Goal: Complete application form

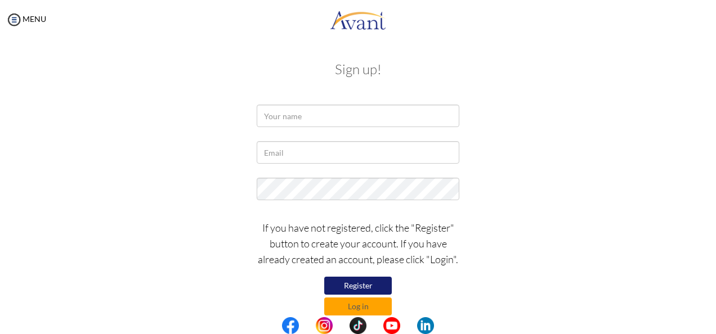
click at [328, 280] on button "Register" at bounding box center [358, 286] width 68 height 18
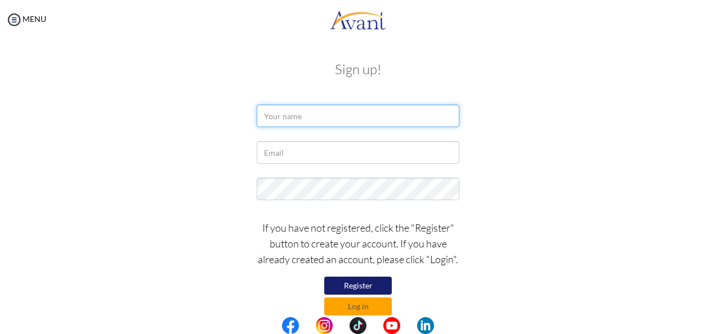
click at [299, 114] on input "text" at bounding box center [358, 116] width 203 height 23
type input "c"
type input "Collins Yenyi"
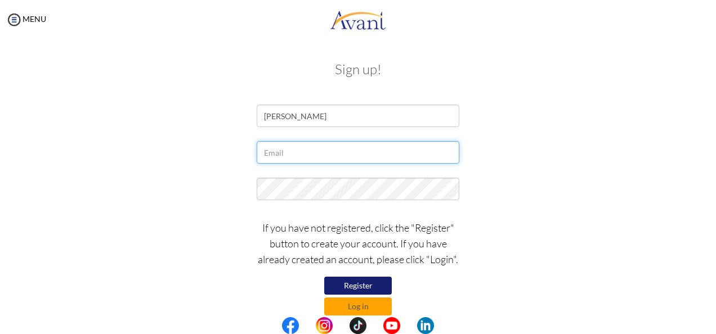
click at [290, 147] on input "text" at bounding box center [358, 152] width 203 height 23
type input "[EMAIL_ADDRESS][DOMAIN_NAME]"
click at [419, 156] on input "[EMAIL_ADDRESS][DOMAIN_NAME]" at bounding box center [358, 152] width 203 height 23
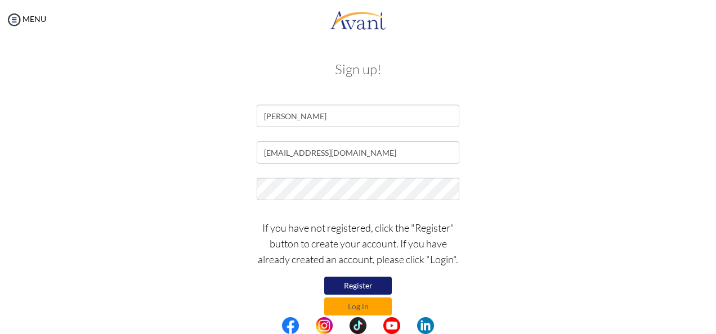
click at [559, 149] on div "[EMAIL_ADDRESS][DOMAIN_NAME]" at bounding box center [358, 155] width 658 height 28
click at [361, 286] on button "Register" at bounding box center [358, 286] width 68 height 18
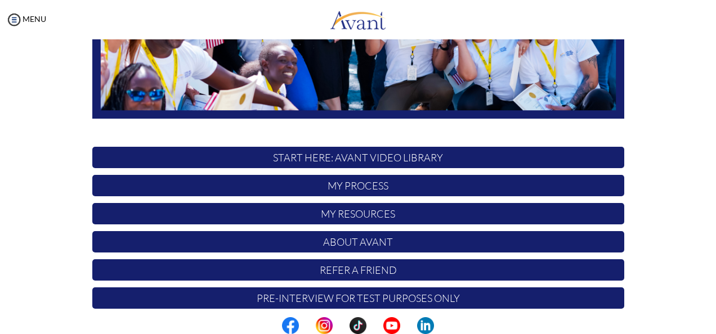
scroll to position [291, 0]
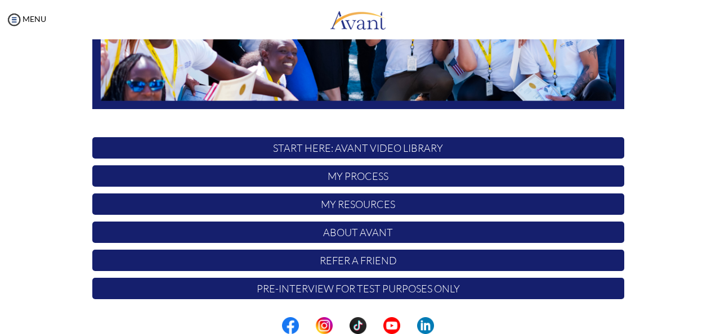
click at [509, 146] on p "START HERE: Avant Video Library" at bounding box center [358, 147] width 532 height 21
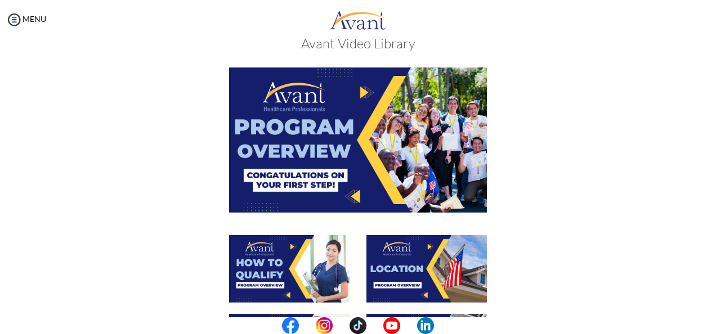
scroll to position [0, 0]
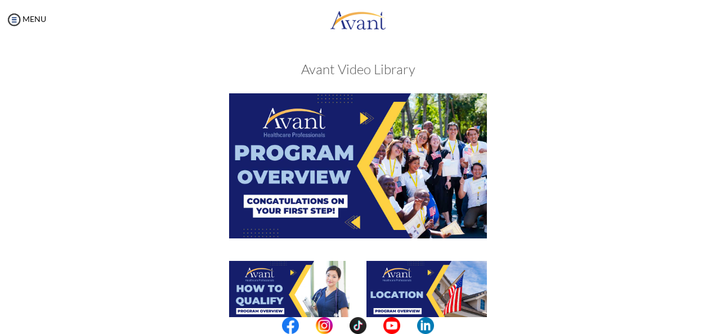
click at [360, 172] on img at bounding box center [358, 165] width 258 height 145
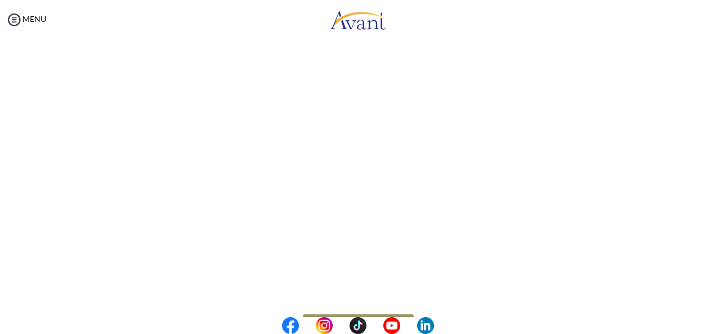
scroll to position [219, 0]
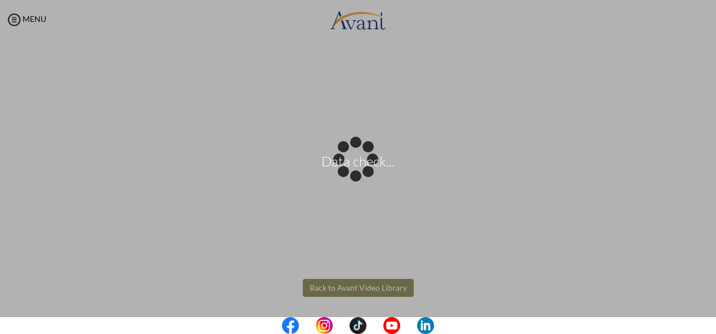
click at [370, 290] on body "Data check... Maintenance break. Please come back in 2 hours. MENU My Status Wh…" at bounding box center [358, 167] width 716 height 334
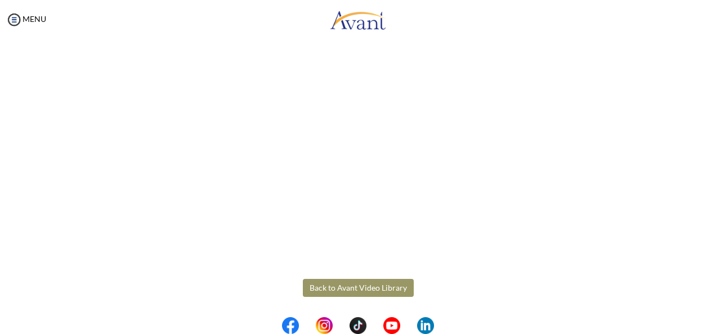
click at [356, 289] on button "Back to Avant Video Library" at bounding box center [358, 288] width 111 height 18
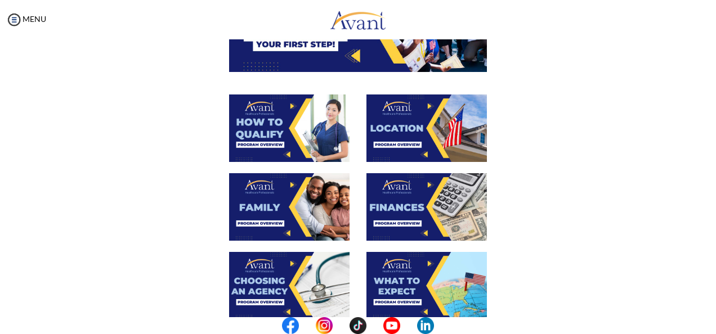
scroll to position [171, 0]
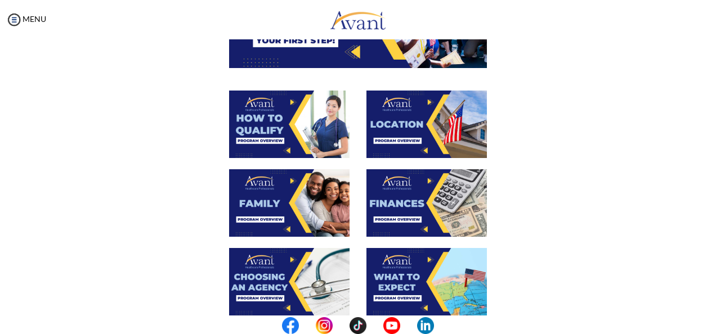
click at [257, 139] on img at bounding box center [289, 125] width 120 height 68
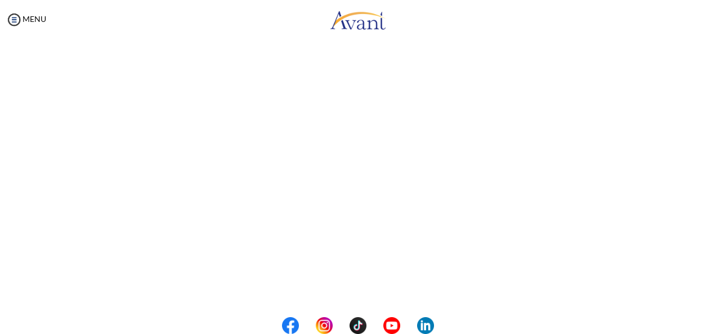
scroll to position [219, 0]
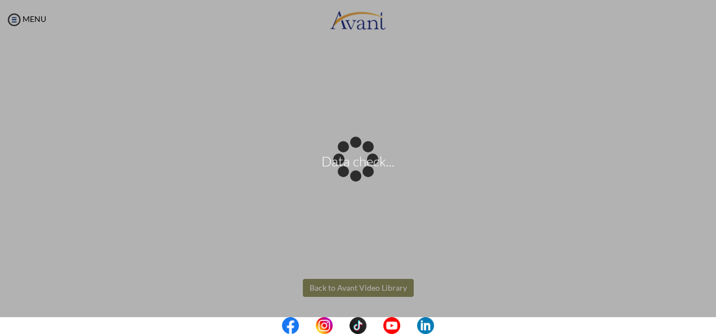
click at [331, 289] on body "Data check... Maintenance break. Please come back in 2 hours. MENU My Status Wh…" at bounding box center [358, 167] width 716 height 334
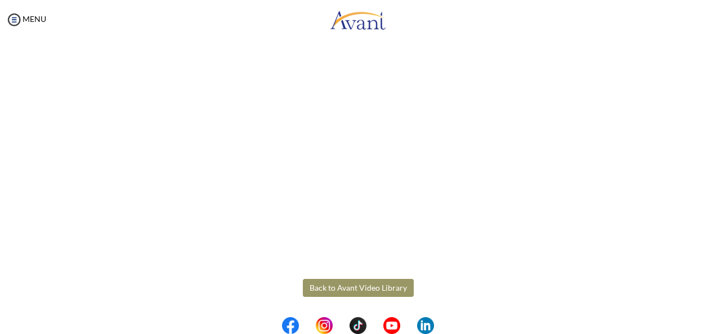
click at [374, 292] on button "Back to Avant Video Library" at bounding box center [358, 288] width 111 height 18
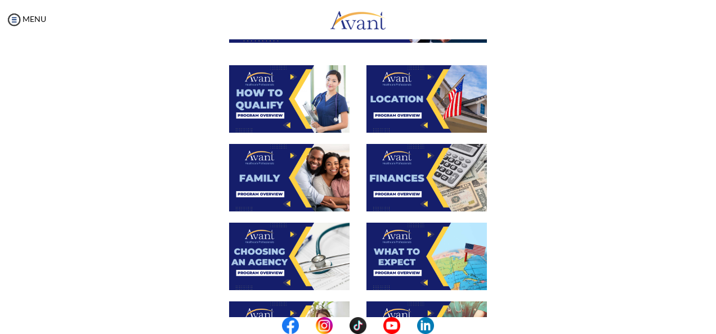
scroll to position [199, 0]
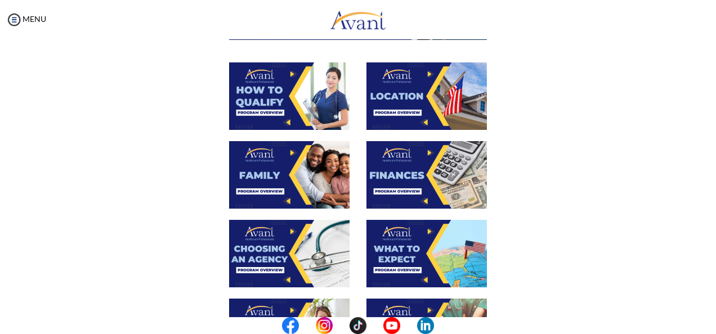
click at [407, 104] on img at bounding box center [426, 96] width 120 height 68
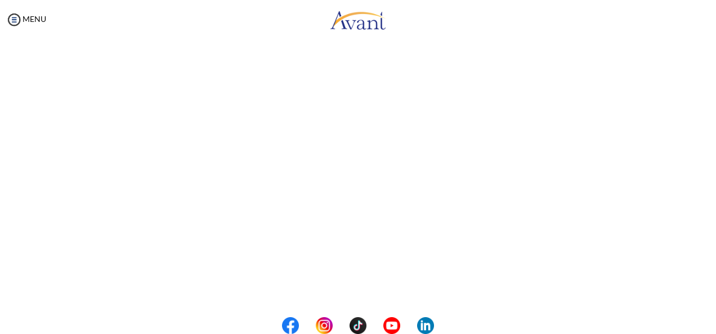
scroll to position [219, 0]
click at [395, 283] on body "Maintenance break. Please come back in 2 hours. MENU My Status What is the next…" at bounding box center [358, 167] width 716 height 334
click at [338, 283] on button "Back to Avant Video Library" at bounding box center [358, 288] width 111 height 18
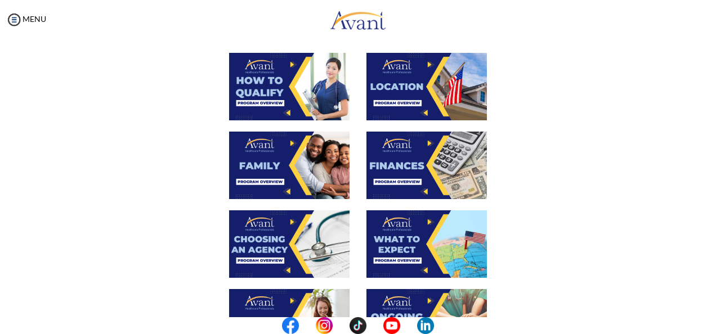
scroll to position [209, 0]
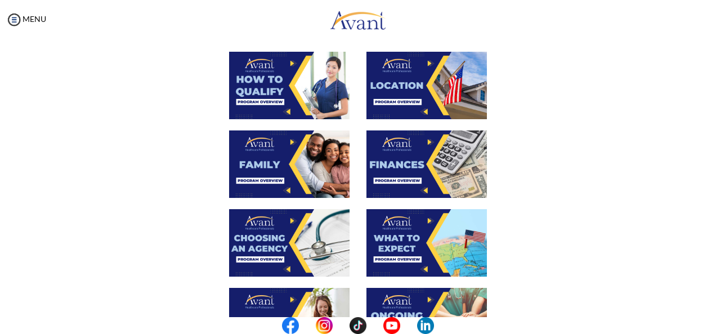
click at [298, 162] on img at bounding box center [289, 165] width 120 height 68
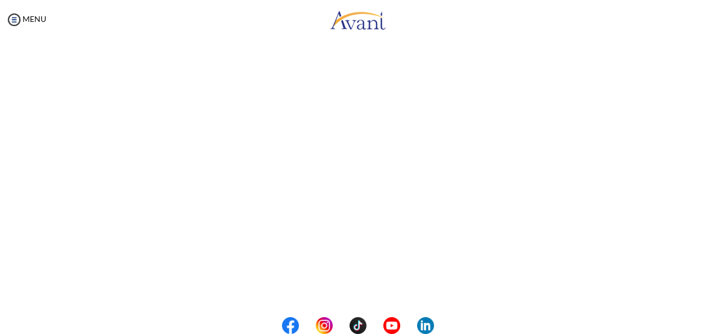
scroll to position [339, 0]
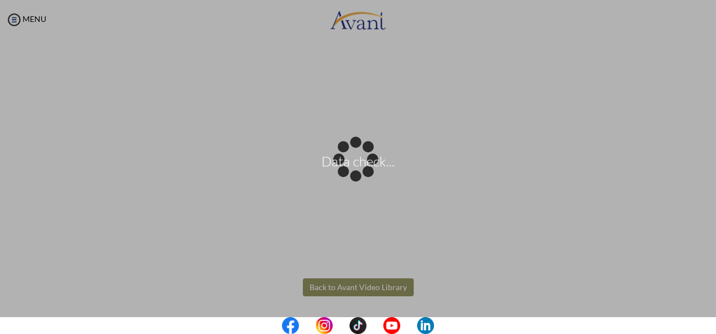
click at [385, 285] on body "Data check... Maintenance break. Please come back in 2 hours. MENU My Status Wh…" at bounding box center [358, 167] width 716 height 334
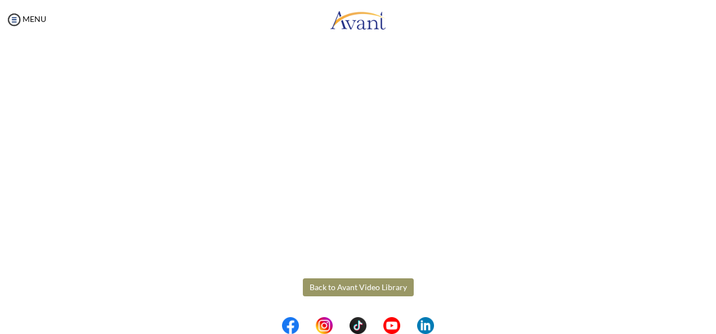
click at [385, 285] on button "Back to Avant Video Library" at bounding box center [358, 288] width 111 height 18
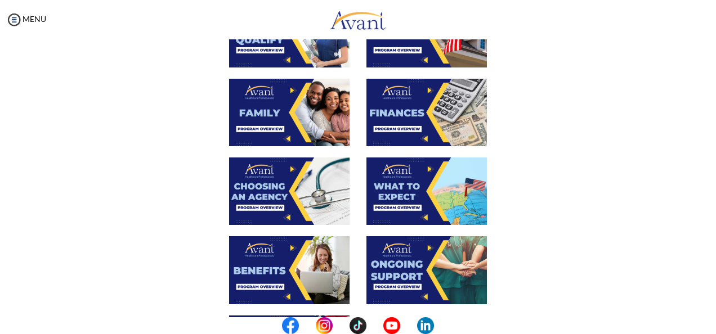
scroll to position [265, 0]
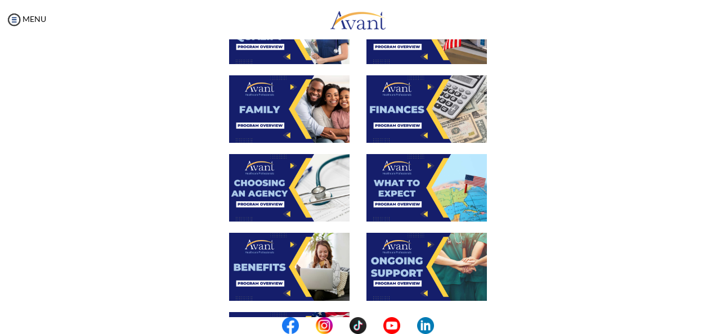
click at [401, 107] on img at bounding box center [426, 109] width 120 height 68
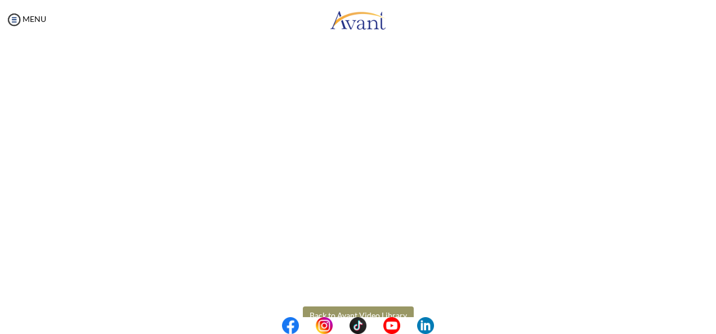
scroll to position [219, 0]
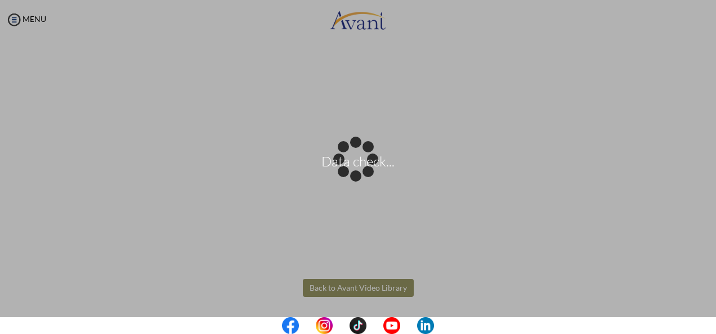
click at [368, 285] on body "Data check... Maintenance break. Please come back in 2 hours. MENU My Status Wh…" at bounding box center [358, 167] width 716 height 334
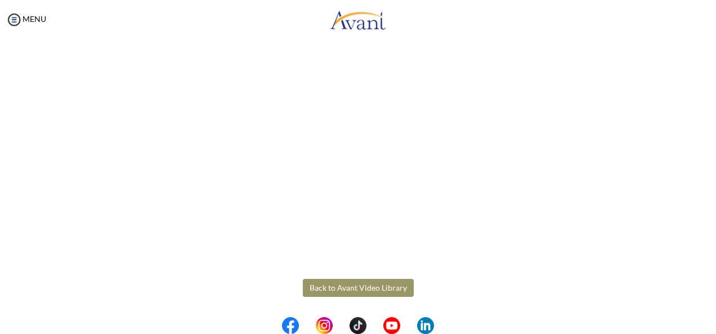
click at [368, 285] on button "Back to Avant Video Library" at bounding box center [358, 288] width 111 height 18
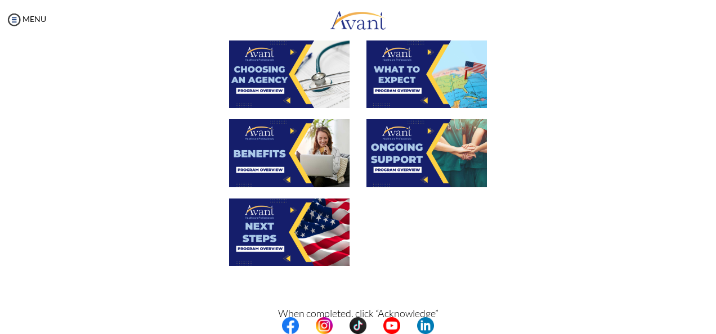
scroll to position [397, 0]
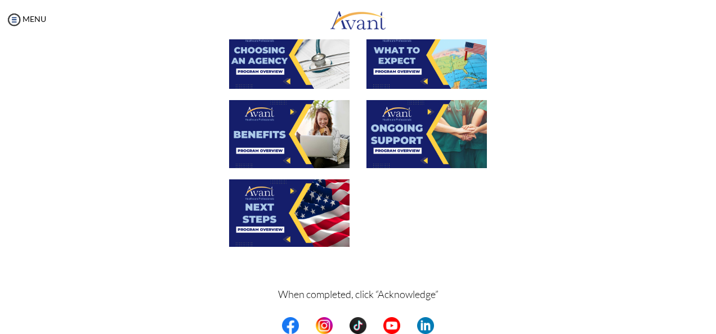
click at [293, 71] on img at bounding box center [289, 55] width 120 height 68
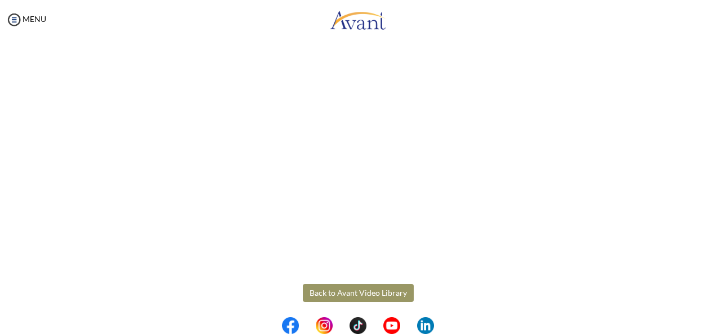
scroll to position [339, 0]
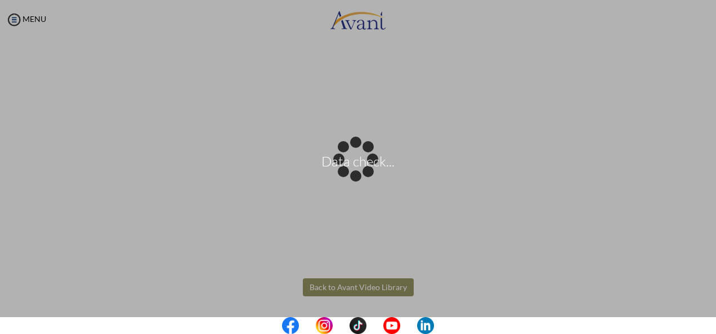
click at [369, 285] on body "Data check... Maintenance break. Please come back in 2 hours. MENU My Status Wh…" at bounding box center [358, 167] width 716 height 334
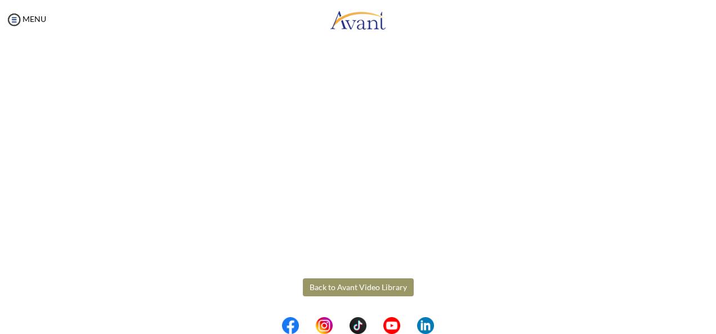
click at [369, 285] on button "Back to Avant Video Library" at bounding box center [358, 288] width 111 height 18
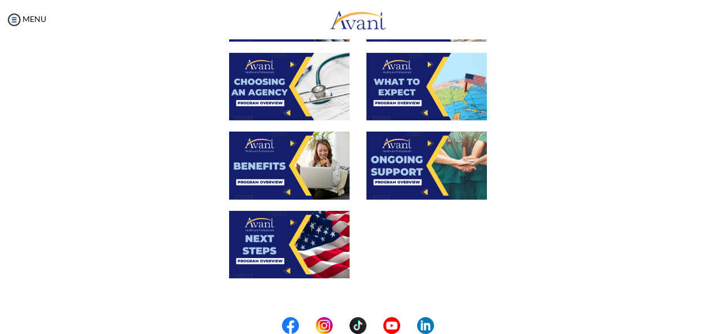
scroll to position [368, 0]
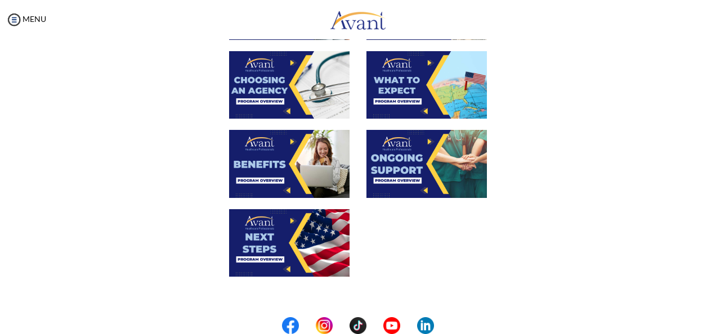
click at [421, 79] on img at bounding box center [426, 85] width 120 height 68
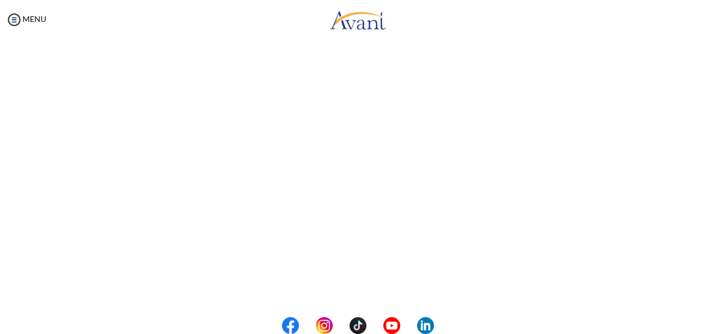
scroll to position [339, 0]
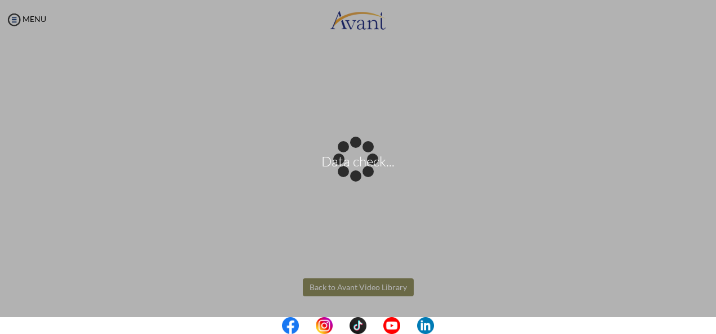
click at [364, 286] on body "Data check... Maintenance break. Please come back in 2 hours. MENU My Status Wh…" at bounding box center [358, 167] width 716 height 334
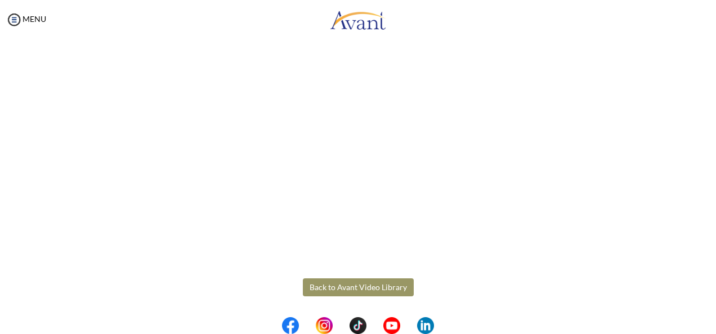
click at [364, 286] on button "Back to Avant Video Library" at bounding box center [358, 288] width 111 height 18
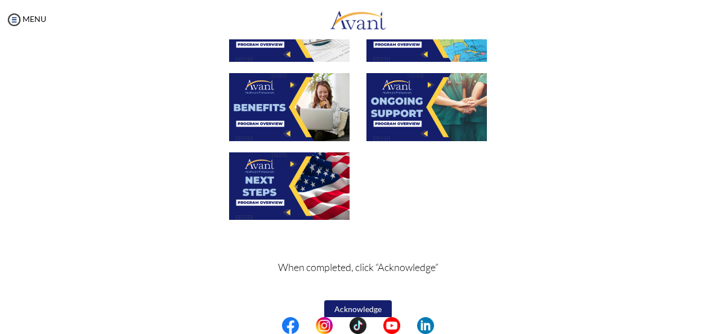
scroll to position [427, 0]
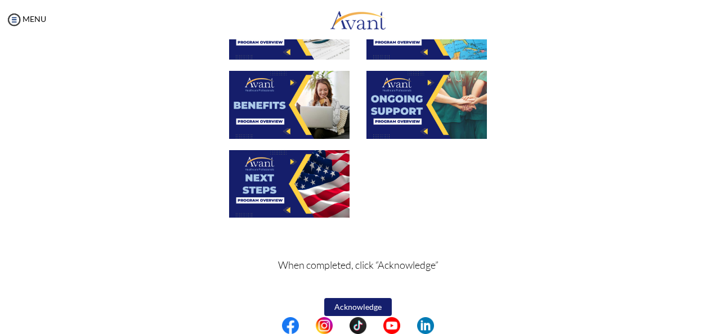
click at [290, 115] on img at bounding box center [289, 105] width 120 height 68
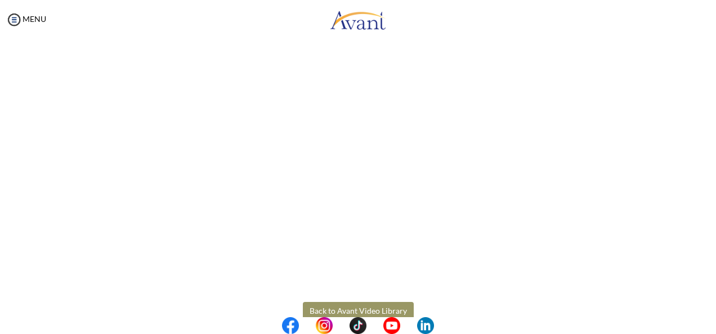
scroll to position [339, 0]
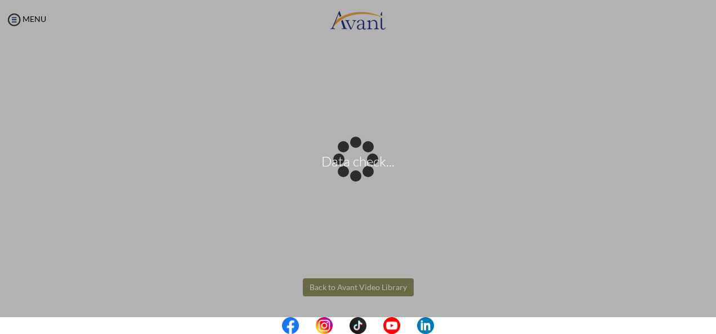
click at [366, 290] on body "Data check... Maintenance break. Please come back in 2 hours. MENU My Status Wh…" at bounding box center [358, 167] width 716 height 334
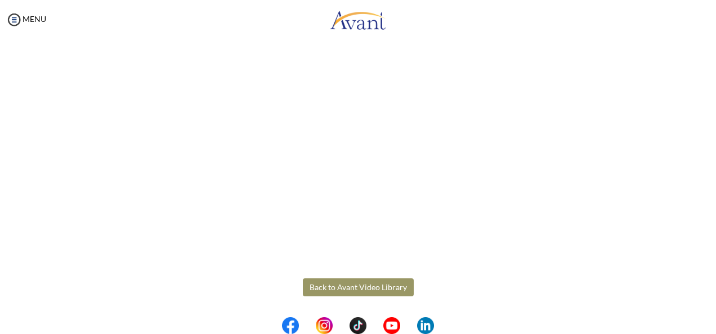
click at [366, 290] on button "Back to Avant Video Library" at bounding box center [358, 288] width 111 height 18
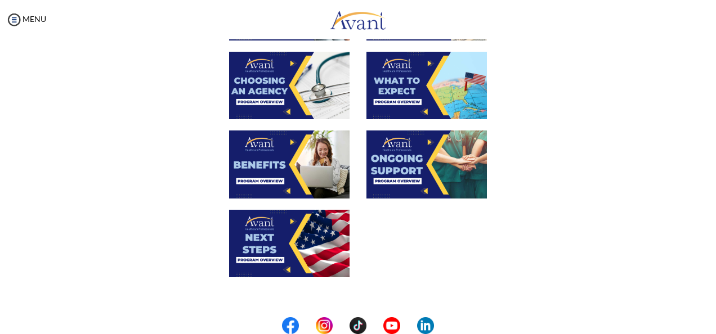
scroll to position [369, 0]
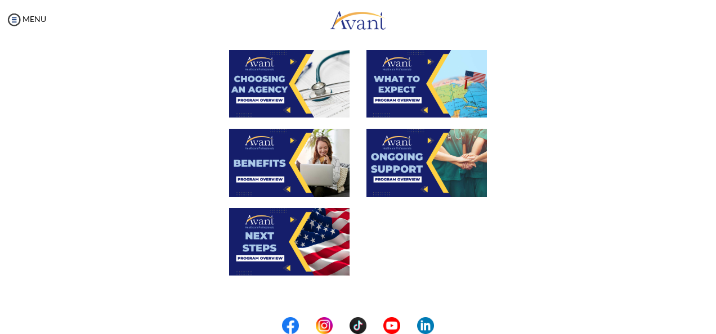
click at [434, 173] on img at bounding box center [426, 163] width 120 height 68
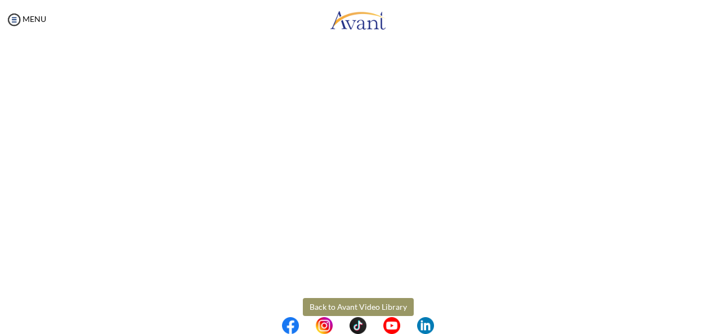
scroll to position [339, 0]
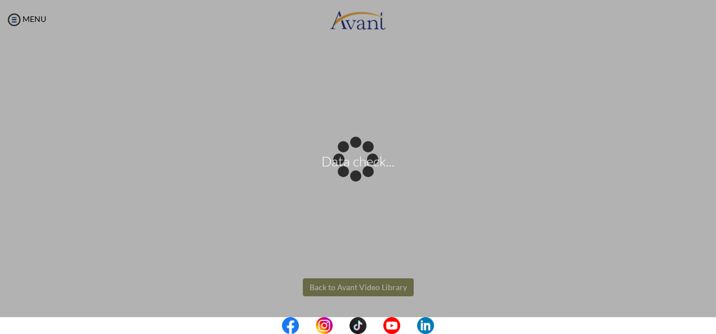
click at [379, 285] on body "Data check... Maintenance break. Please come back in 2 hours. MENU My Status Wh…" at bounding box center [358, 167] width 716 height 334
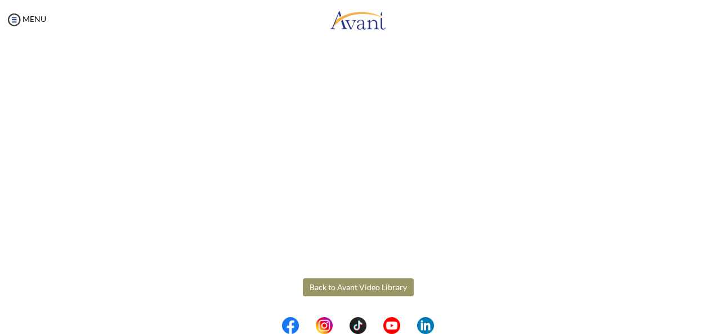
click at [379, 285] on body "Maintenance break. Please come back in 2 hours. MENU My Status What is the next…" at bounding box center [358, 167] width 716 height 334
click at [379, 285] on button "Back to Avant Video Library" at bounding box center [358, 288] width 111 height 18
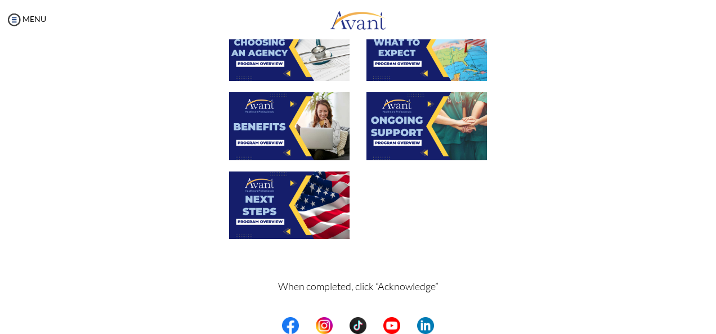
scroll to position [413, 0]
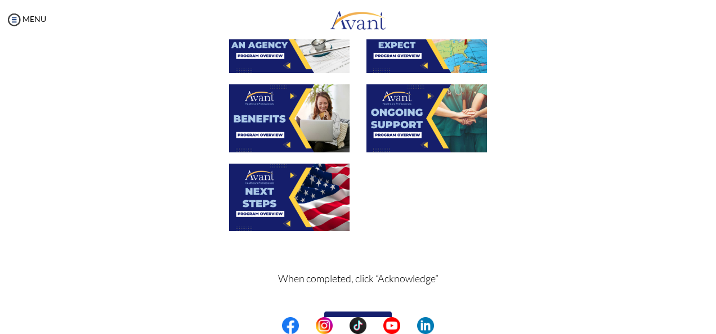
click at [297, 213] on img at bounding box center [289, 198] width 120 height 68
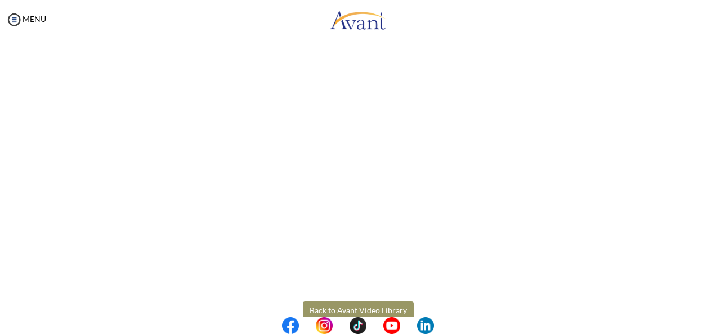
scroll to position [339, 0]
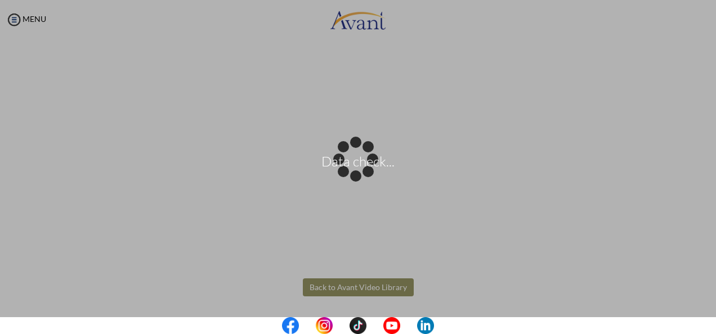
click at [370, 287] on body "Data check... Maintenance break. Please come back in 2 hours. MENU My Status Wh…" at bounding box center [358, 167] width 716 height 334
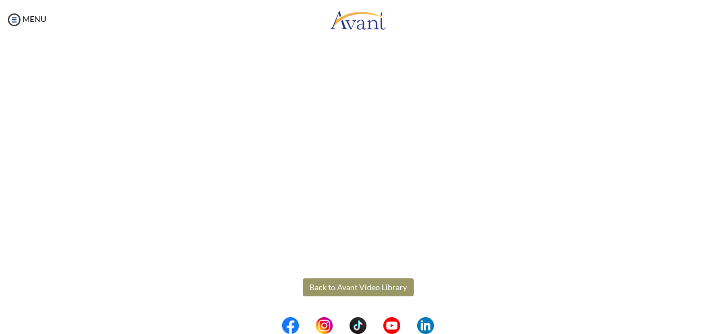
click at [370, 287] on button "Back to Avant Video Library" at bounding box center [358, 288] width 111 height 18
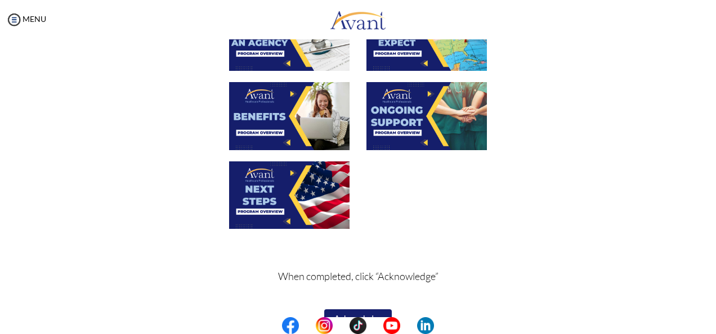
scroll to position [439, 0]
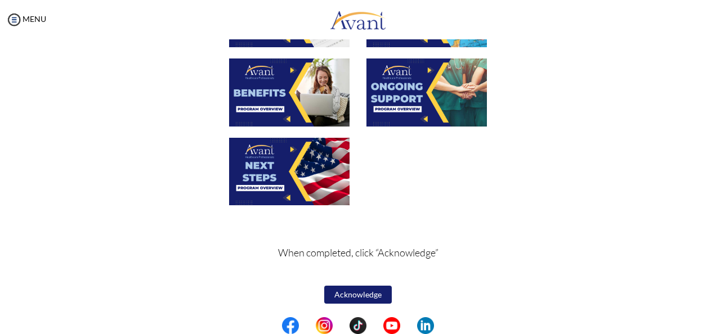
click at [355, 295] on button "Acknowledge" at bounding box center [358, 295] width 68 height 18
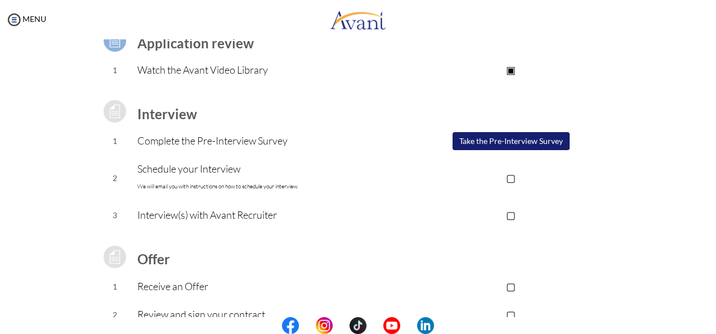
scroll to position [96, 0]
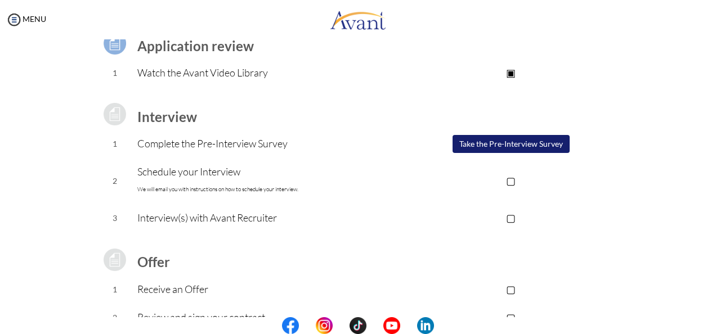
click at [523, 151] on button "Take the Pre-Interview Survey" at bounding box center [510, 144] width 117 height 18
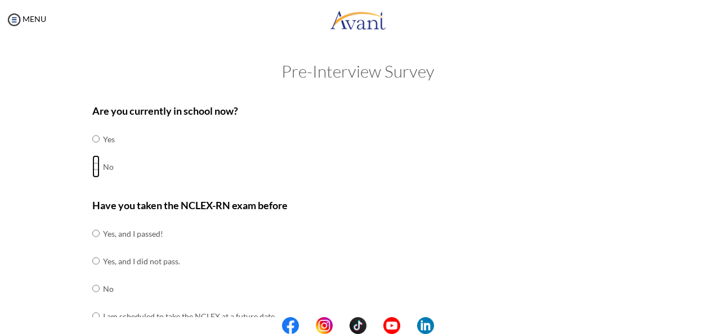
click at [92, 169] on input "radio" at bounding box center [95, 166] width 7 height 23
radio input "true"
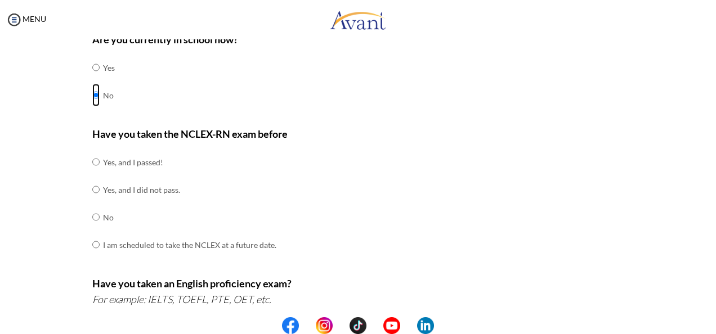
scroll to position [75, 0]
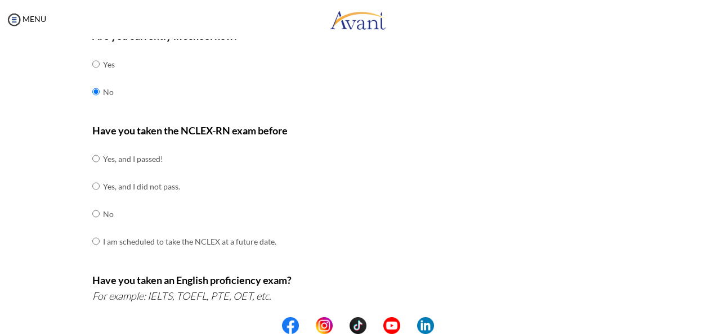
click at [87, 160] on div "Are you currently in school now? Yes No Have you taken the NCLEX-RN exam before…" at bounding box center [358, 320] width 549 height 595
click at [92, 158] on input "radio" at bounding box center [95, 158] width 7 height 23
radio input "true"
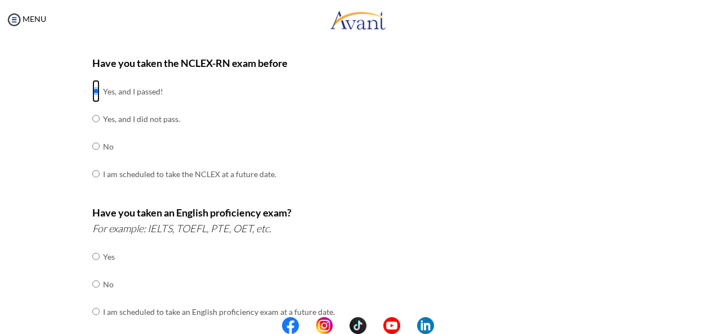
scroll to position [158, 0]
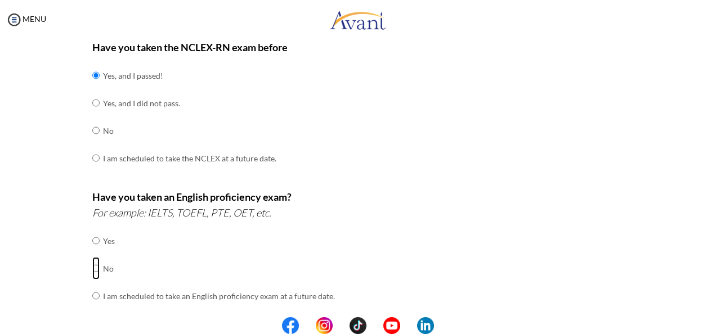
click at [92, 266] on input "radio" at bounding box center [95, 268] width 7 height 23
radio input "true"
click at [100, 239] on td at bounding box center [101, 241] width 3 height 28
click at [92, 239] on input "radio" at bounding box center [95, 241] width 7 height 23
radio input "true"
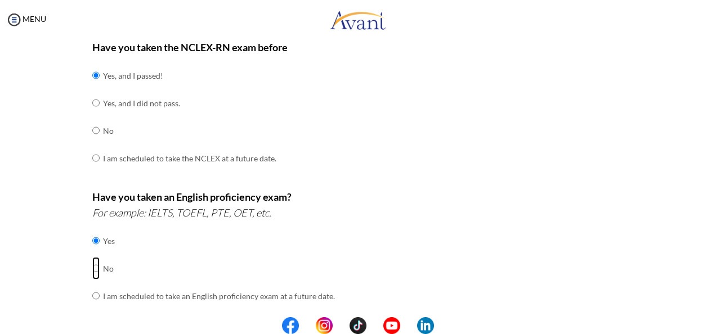
click at [92, 267] on input "radio" at bounding box center [95, 268] width 7 height 23
radio input "true"
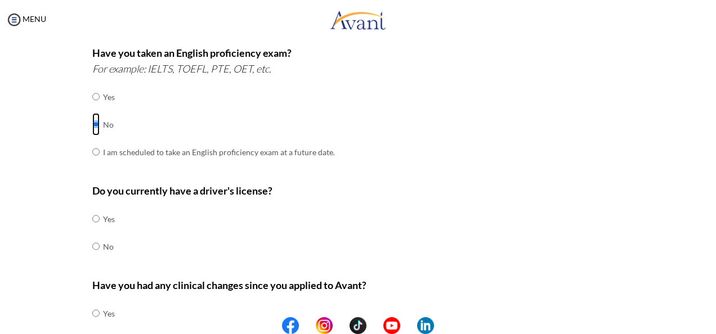
scroll to position [305, 0]
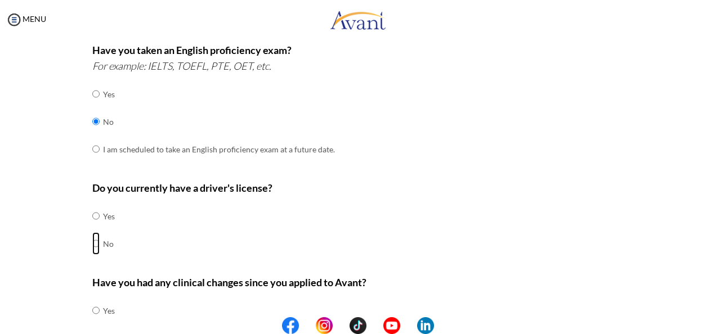
click at [92, 238] on input "radio" at bounding box center [95, 243] width 7 height 23
radio input "true"
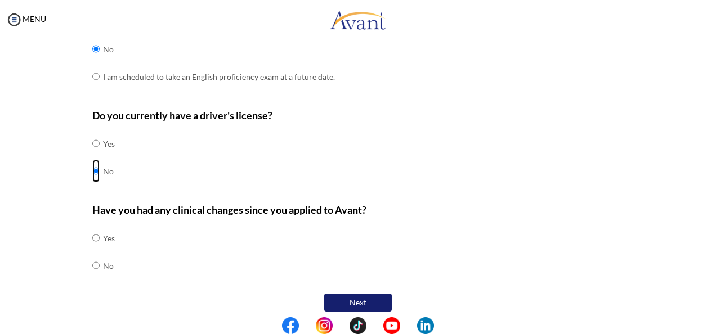
scroll to position [384, 0]
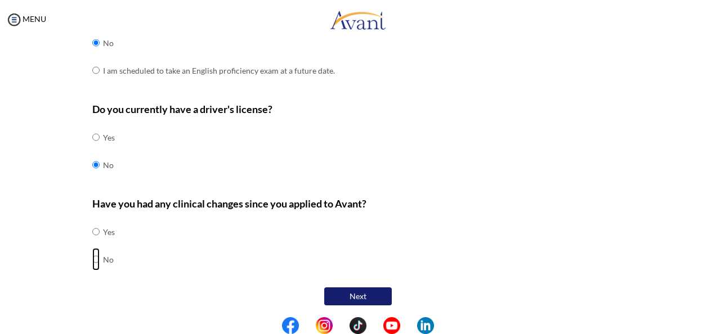
click at [92, 257] on input "radio" at bounding box center [95, 259] width 7 height 23
radio input "true"
click at [348, 290] on button "Next" at bounding box center [358, 297] width 68 height 18
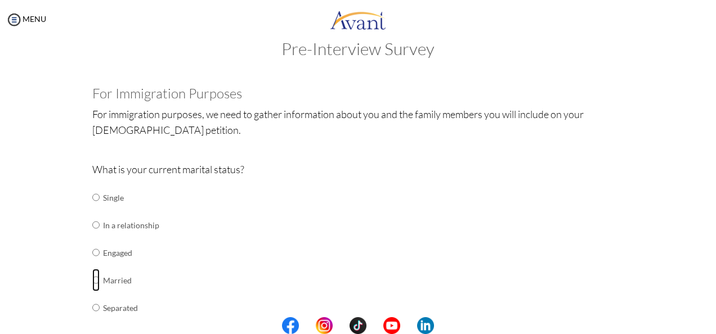
click at [92, 282] on input "radio" at bounding box center [95, 280] width 7 height 23
radio input "true"
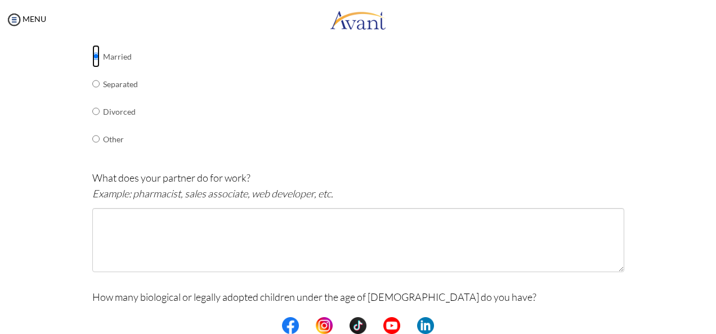
scroll to position [248, 0]
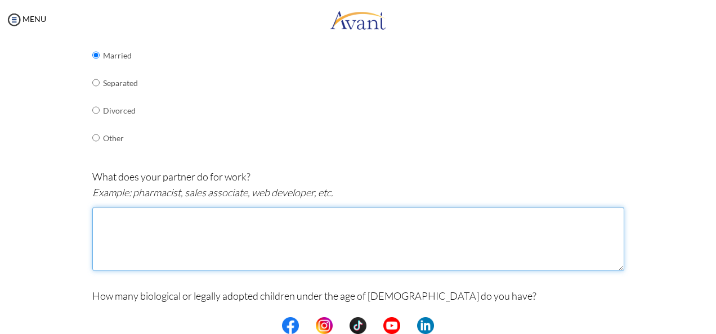
click at [297, 215] on textarea at bounding box center [358, 239] width 532 height 64
type textarea "t"
click at [297, 214] on textarea "Trained teacher but currently working as a health care assisstant" at bounding box center [358, 239] width 532 height 64
click at [304, 215] on textarea "Trained teacher but currently working as a health care assisstant" at bounding box center [358, 239] width 532 height 64
click at [297, 214] on textarea "Trained teacher but currently working as a health care assisstant" at bounding box center [358, 239] width 532 height 64
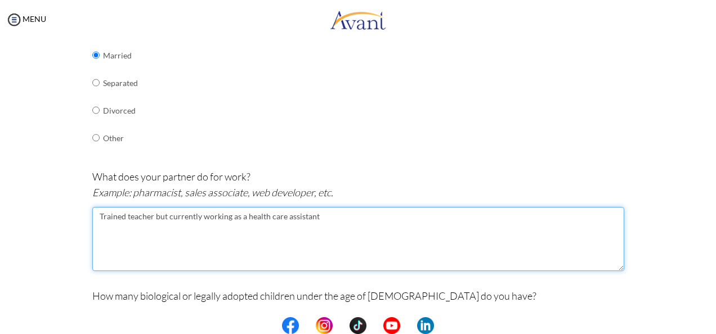
click at [357, 207] on textarea "Trained teacher but currently working as a health care assistant" at bounding box center [358, 239] width 532 height 64
type textarea "Trained teacher but currently working as a health care assistant as looking to …"
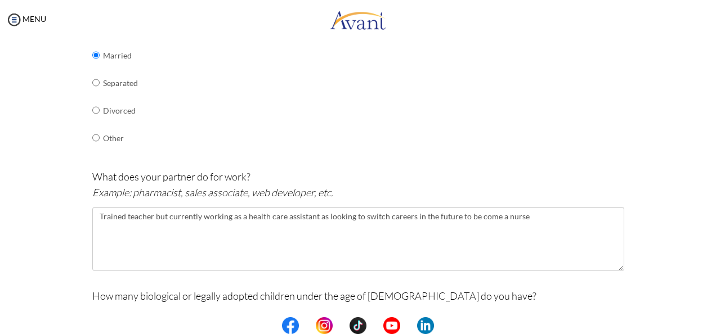
click at [643, 215] on div "Are you currently in school now? Yes No Have you taken the NCLEX-RN exam before…" at bounding box center [358, 228] width 658 height 756
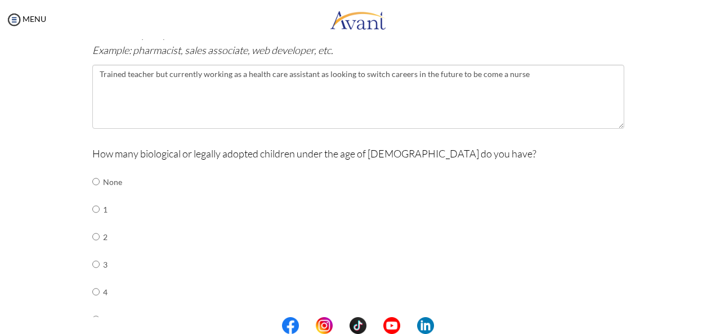
scroll to position [391, 0]
click at [92, 179] on input "radio" at bounding box center [95, 180] width 7 height 23
radio input "true"
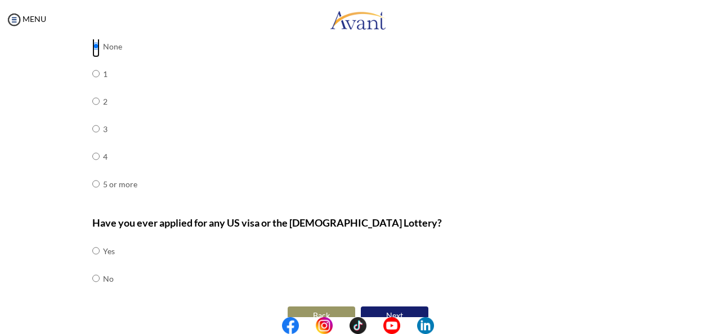
scroll to position [544, 0]
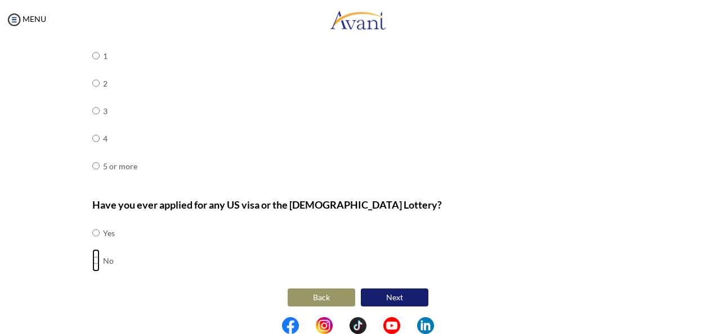
click at [93, 258] on input "radio" at bounding box center [95, 260] width 7 height 23
radio input "true"
click at [397, 295] on button "Next" at bounding box center [395, 298] width 68 height 18
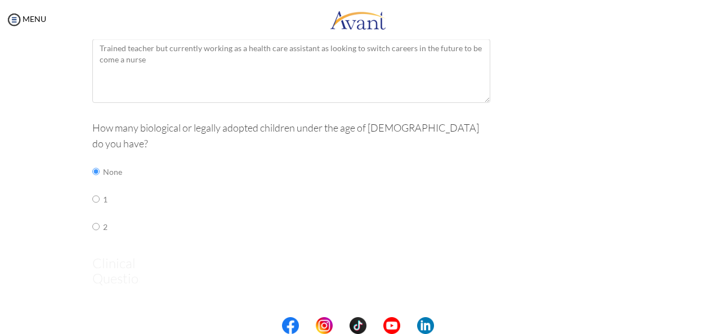
scroll to position [23, 0]
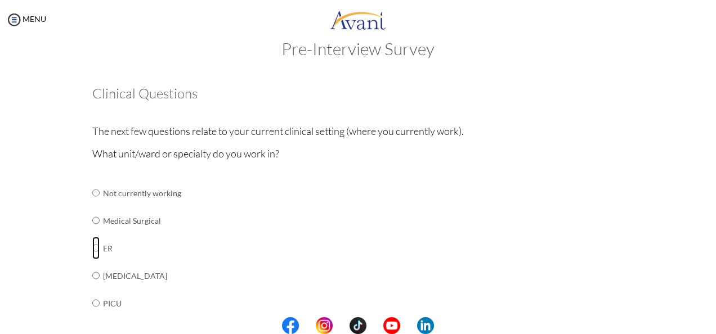
click at [92, 245] on input "radio" at bounding box center [95, 248] width 7 height 23
radio input "true"
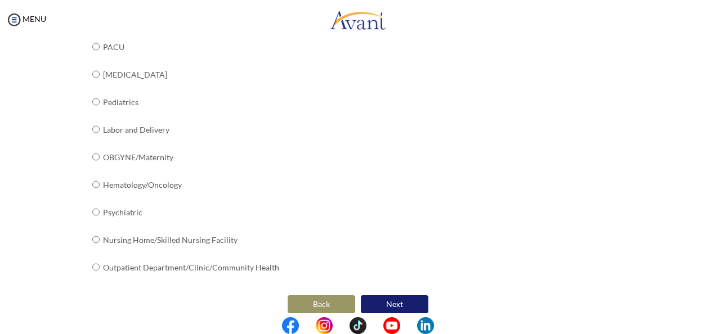
scroll to position [478, 0]
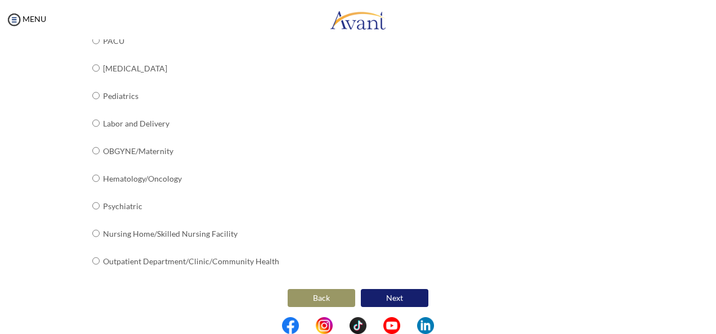
click at [405, 289] on button "Next" at bounding box center [395, 298] width 68 height 18
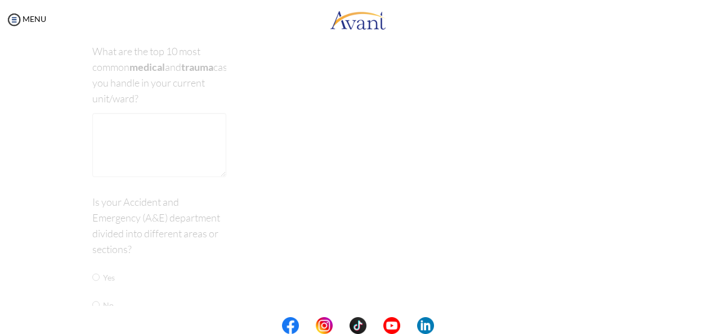
scroll to position [23, 0]
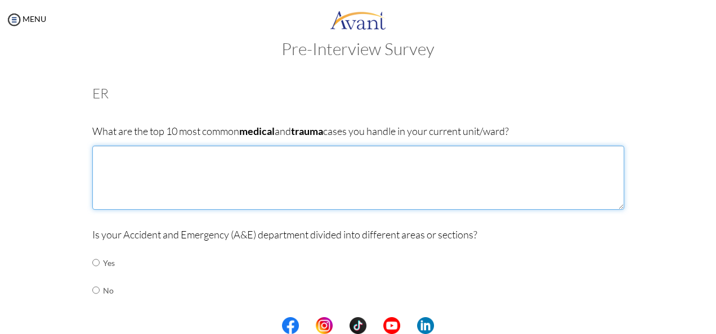
click at [106, 173] on textarea at bounding box center [358, 178] width 532 height 64
type textarea "r"
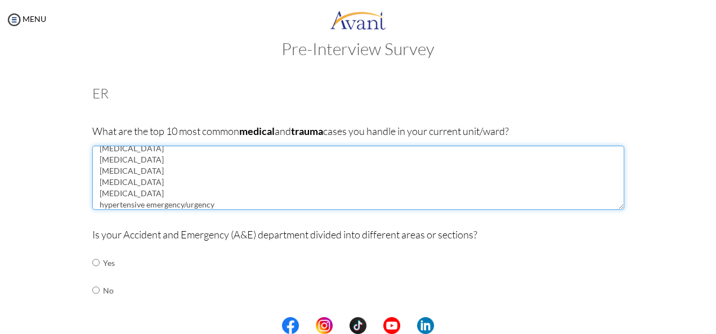
scroll to position [86, 0]
type textarea "Road traffic accident stabbing [MEDICAL_DATA] diabetic ketone [MEDICAL_DATA] st…"
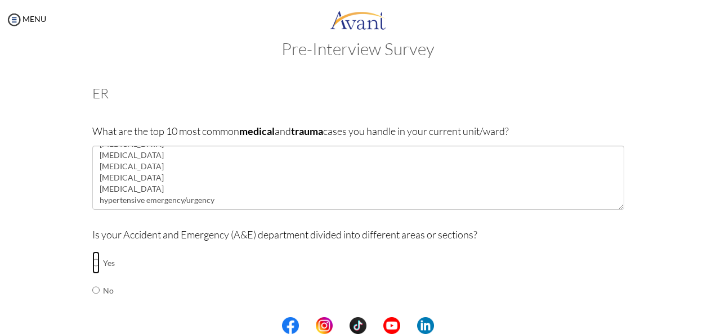
click at [92, 261] on input "radio" at bounding box center [95, 263] width 7 height 23
radio input "true"
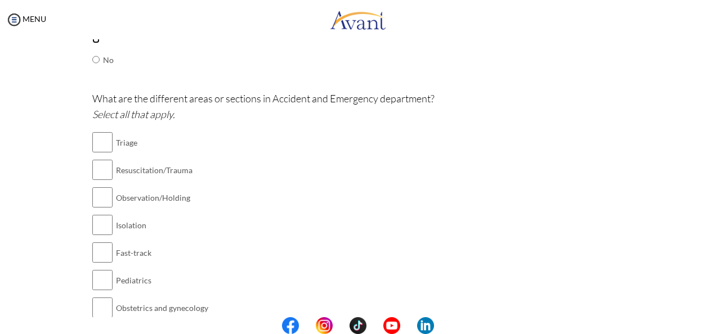
scroll to position [284, 0]
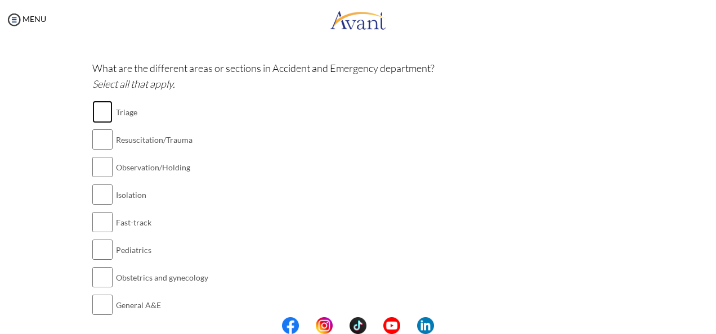
click at [92, 111] on input "checkbox" at bounding box center [102, 112] width 20 height 23
checkbox input "true"
click at [97, 140] on input "checkbox" at bounding box center [102, 139] width 20 height 23
checkbox input "true"
click at [96, 219] on input "checkbox" at bounding box center [102, 222] width 20 height 23
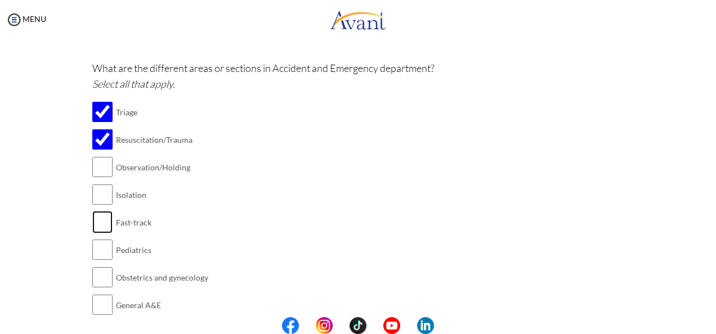
checkbox input "true"
click at [97, 298] on input "checkbox" at bounding box center [102, 305] width 20 height 23
checkbox input "true"
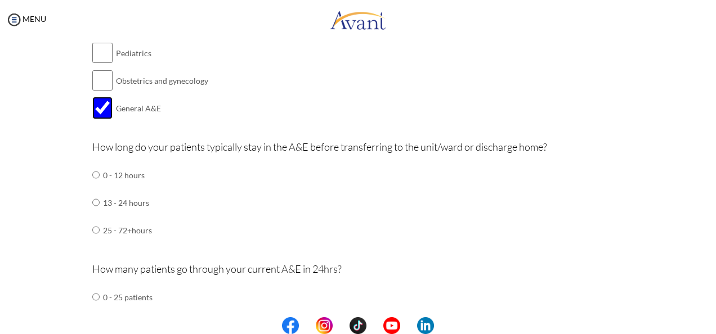
scroll to position [487, 0]
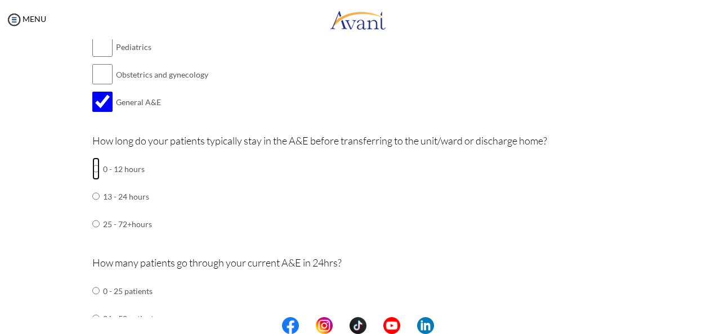
click at [92, 168] on input "radio" at bounding box center [95, 169] width 7 height 23
radio input "true"
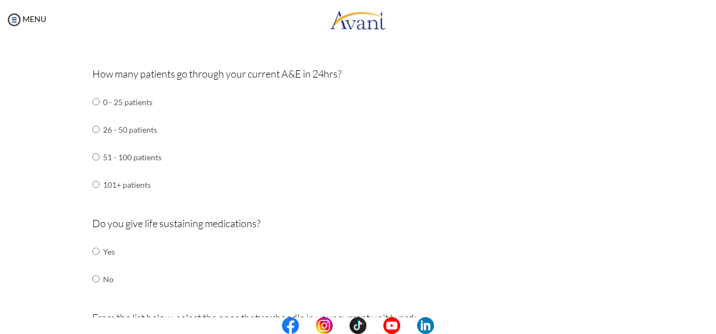
scroll to position [674, 0]
click at [92, 182] on input "radio" at bounding box center [95, 186] width 7 height 23
radio input "true"
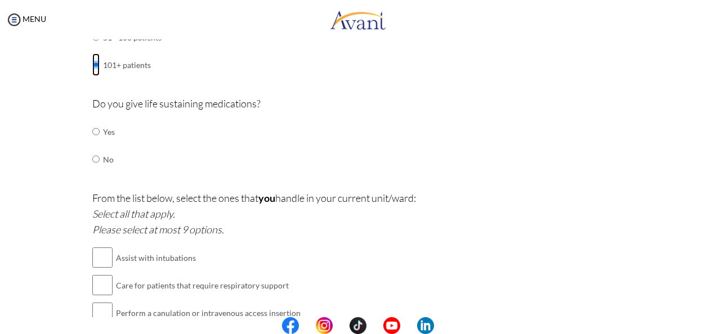
scroll to position [801, 0]
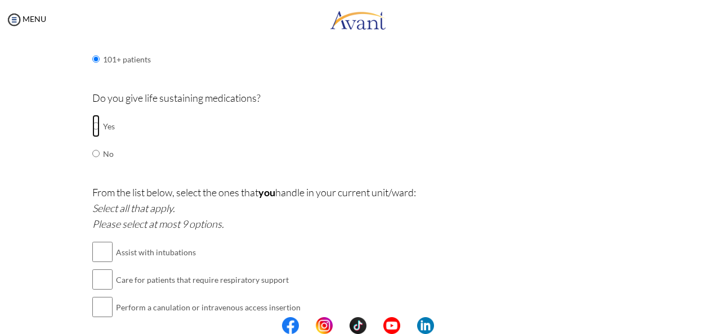
click at [92, 118] on input "radio" at bounding box center [95, 126] width 7 height 23
radio input "true"
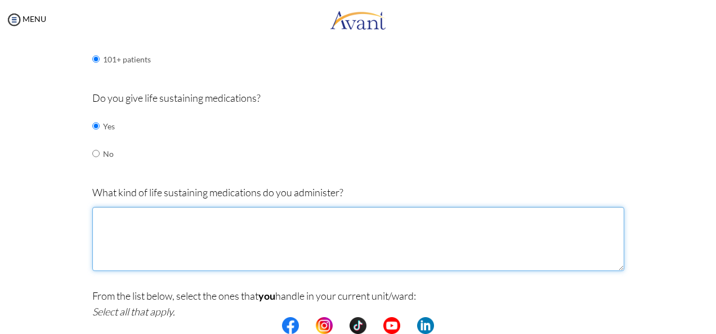
click at [163, 233] on textarea at bounding box center [358, 239] width 532 height 64
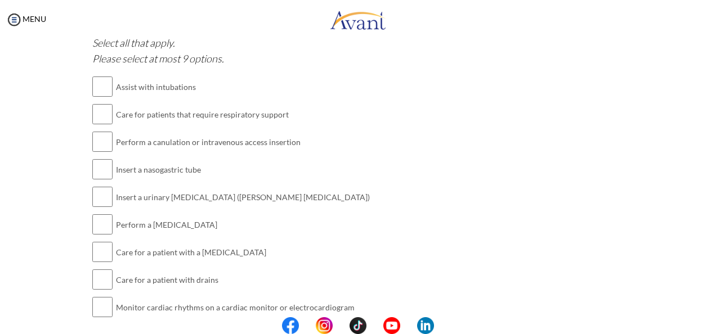
scroll to position [1090, 0]
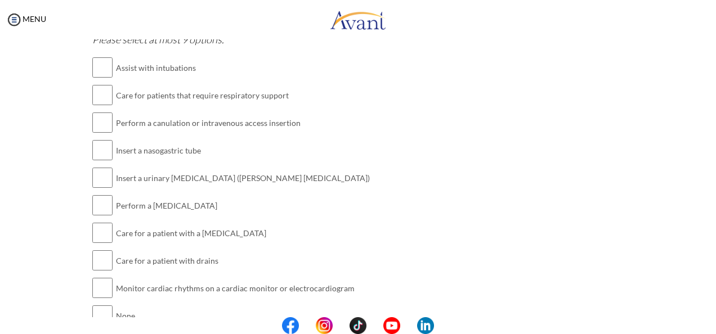
type textarea "[MEDICAL_DATA] [MEDICAL_DATA] [MEDICAL_DATA] fentenyl [MEDICAL_DATA] [MEDICAL_D…"
click at [102, 149] on input "checkbox" at bounding box center [102, 150] width 20 height 23
checkbox input "true"
click at [104, 118] on input "checkbox" at bounding box center [102, 122] width 20 height 23
checkbox input "true"
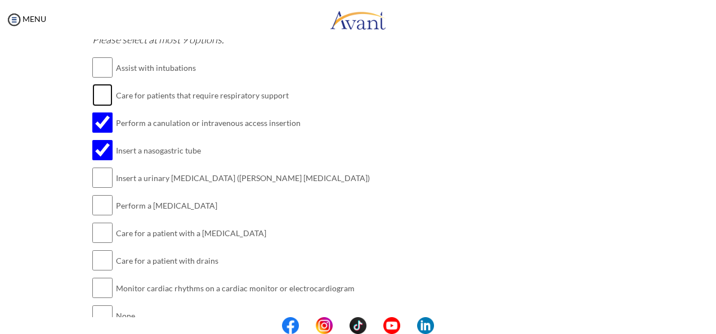
click at [103, 90] on input "checkbox" at bounding box center [102, 95] width 20 height 23
checkbox input "true"
click at [99, 173] on input "checkbox" at bounding box center [102, 178] width 20 height 23
checkbox input "true"
click at [97, 208] on input "checkbox" at bounding box center [102, 205] width 20 height 23
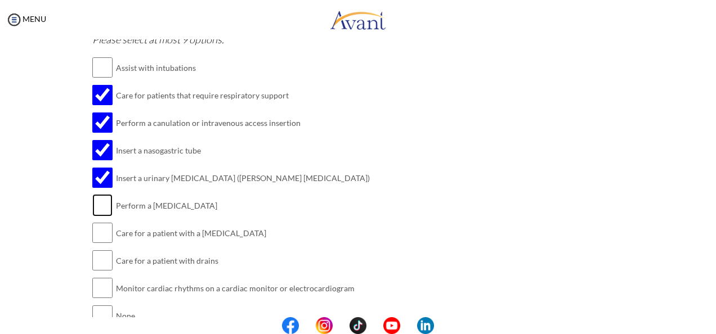
checkbox input "true"
click at [97, 231] on input "checkbox" at bounding box center [102, 233] width 20 height 23
checkbox input "true"
click at [96, 279] on input "checkbox" at bounding box center [102, 288] width 20 height 23
checkbox input "true"
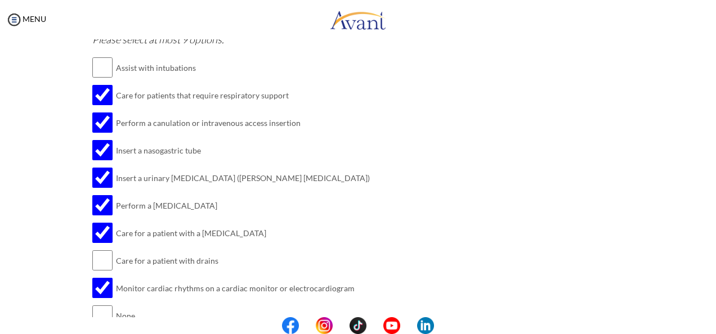
click at [116, 252] on td "Care for a patient with drains" at bounding box center [243, 261] width 254 height 28
click at [98, 253] on input "checkbox" at bounding box center [102, 260] width 20 height 23
checkbox input "true"
click at [104, 65] on input "checkbox" at bounding box center [102, 67] width 20 height 23
checkbox input "true"
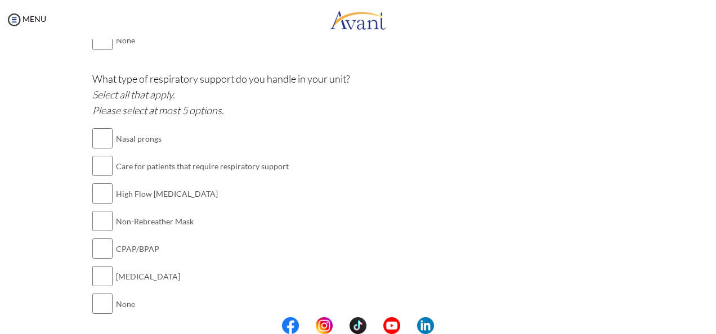
scroll to position [1370, 0]
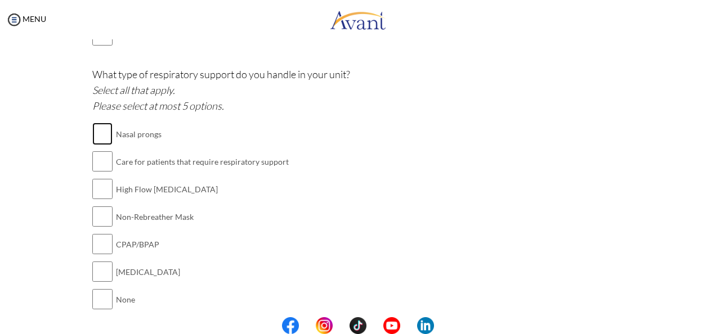
click at [104, 136] on input "checkbox" at bounding box center [102, 134] width 20 height 23
checkbox input "true"
click at [98, 154] on input "checkbox" at bounding box center [102, 161] width 20 height 23
checkbox input "true"
click at [94, 187] on input "checkbox" at bounding box center [102, 189] width 20 height 23
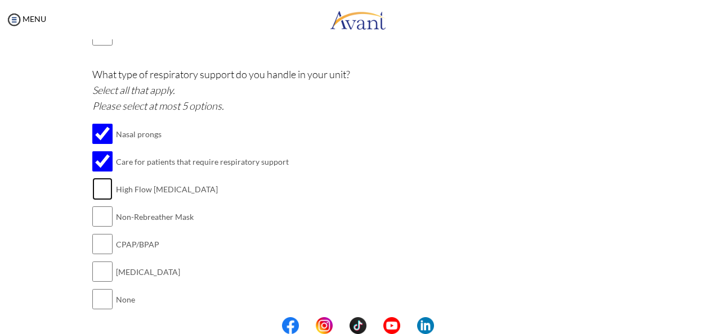
checkbox input "true"
click at [98, 206] on input "checkbox" at bounding box center [102, 216] width 20 height 23
checkbox input "true"
click at [96, 235] on input "checkbox" at bounding box center [102, 244] width 20 height 23
checkbox input "true"
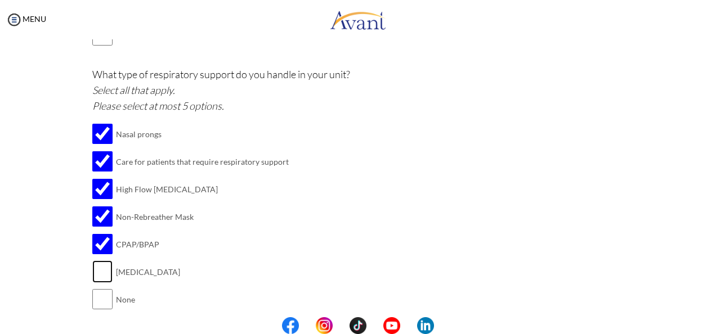
click at [92, 263] on input "checkbox" at bounding box center [102, 272] width 20 height 23
checkbox input "true"
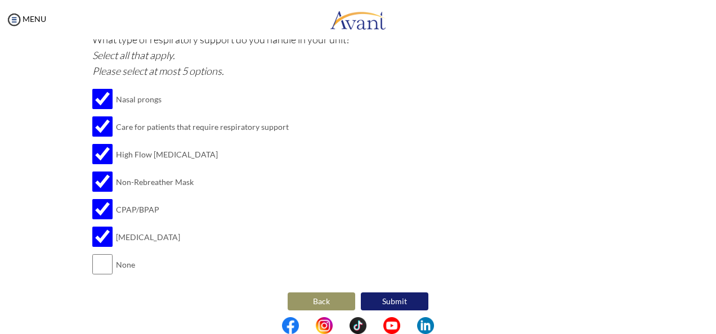
click at [399, 293] on button "Submit" at bounding box center [395, 302] width 68 height 18
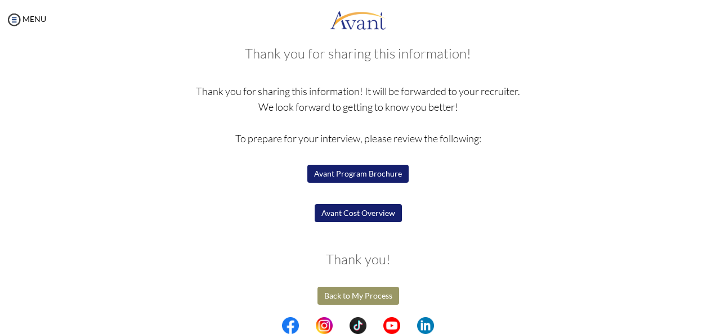
scroll to position [64, 0]
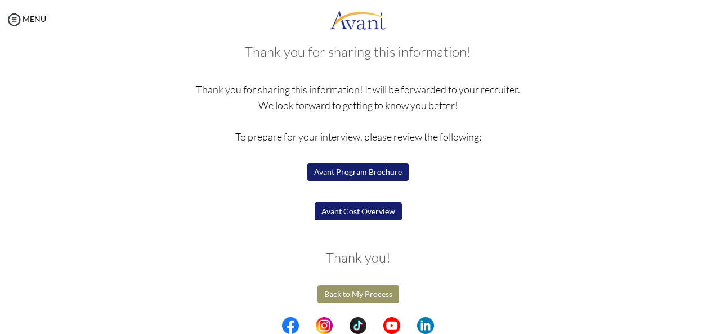
click at [371, 177] on button "Avant Program Brochure" at bounding box center [357, 172] width 101 height 18
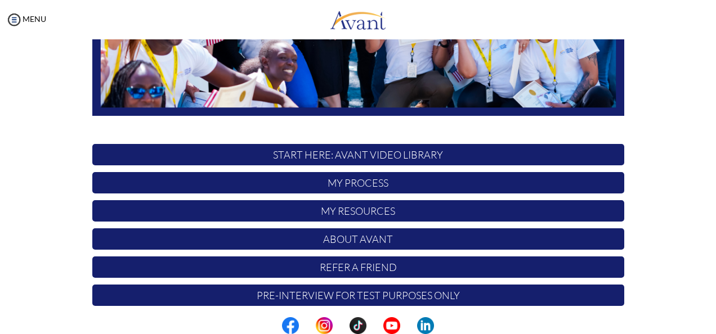
scroll to position [285, 0]
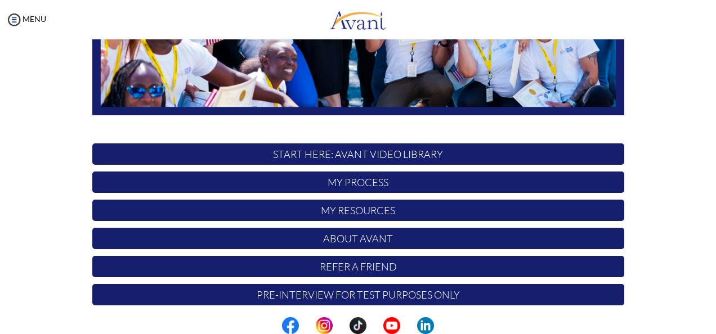
click at [580, 292] on p "Pre-Interview for test purposes only" at bounding box center [358, 294] width 532 height 21
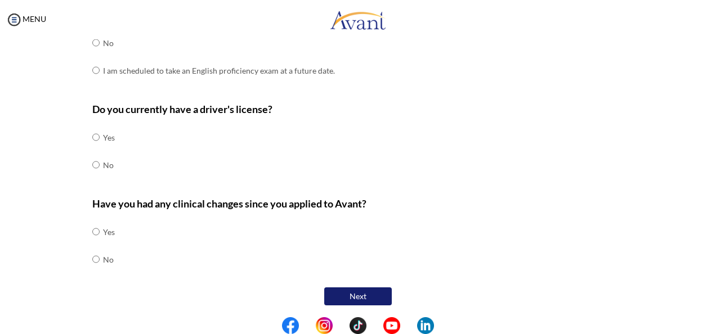
scroll to position [0, 0]
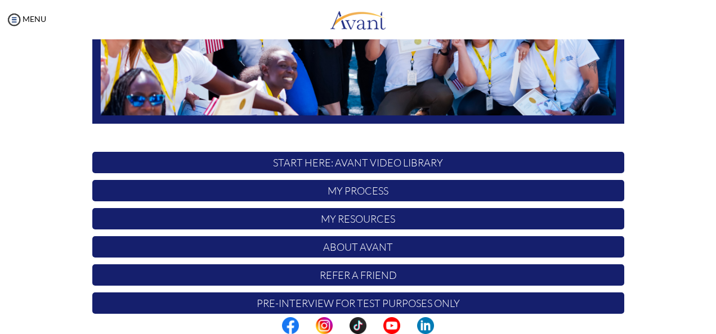
scroll to position [280, 0]
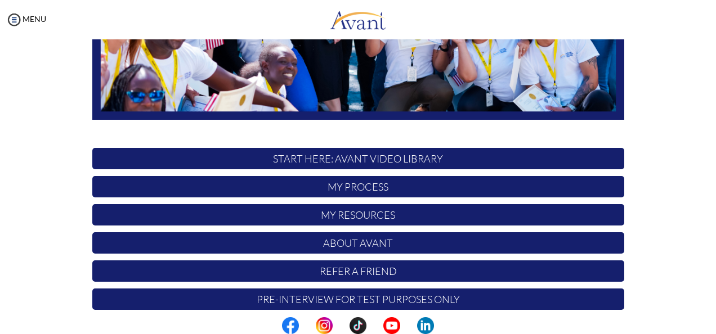
click at [487, 181] on p "My Process" at bounding box center [358, 186] width 532 height 21
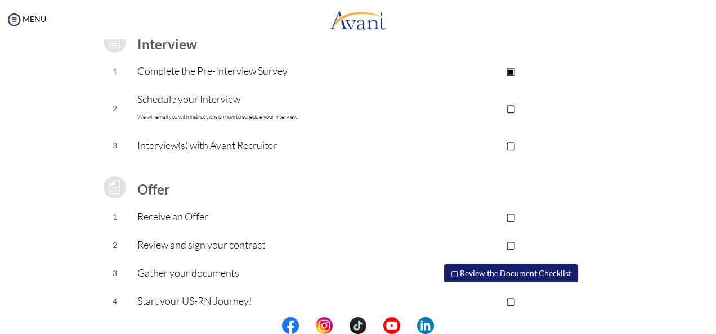
scroll to position [177, 0]
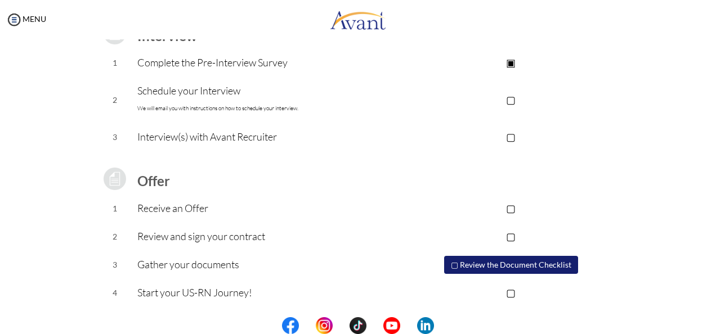
click at [509, 98] on p "▢" at bounding box center [511, 100] width 226 height 16
